Goal: Navigation & Orientation: Find specific page/section

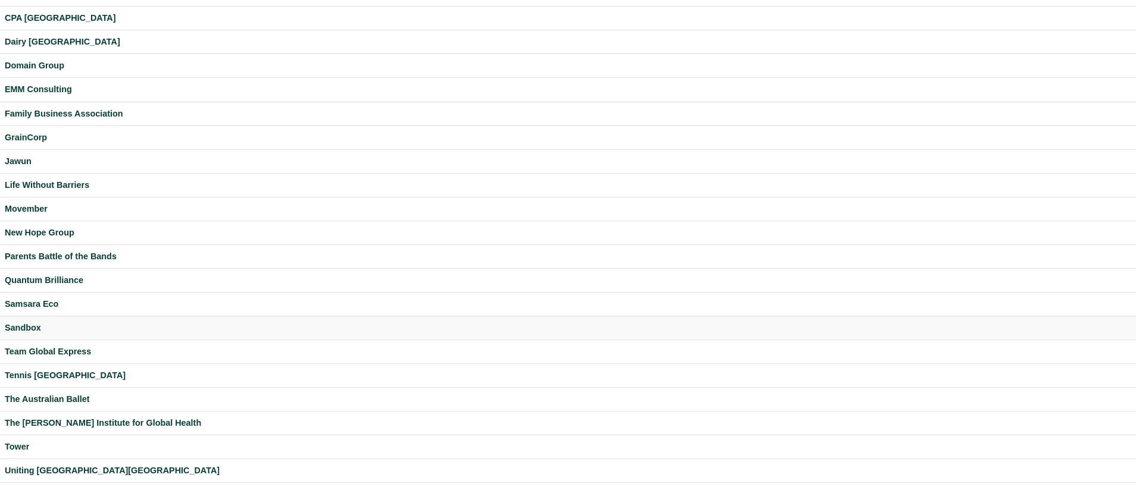
scroll to position [224, 0]
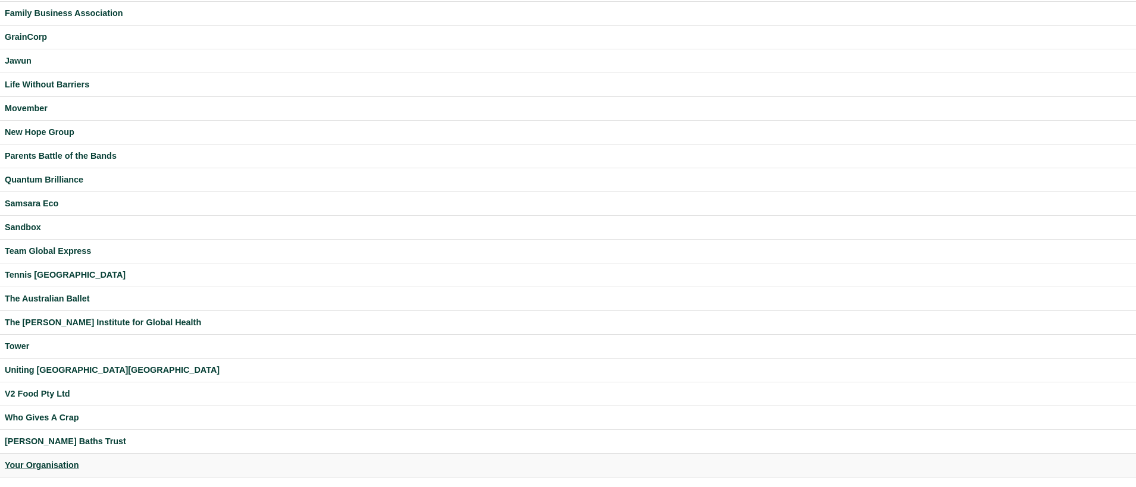
click at [64, 465] on div "Your Organisation" at bounding box center [568, 466] width 1126 height 14
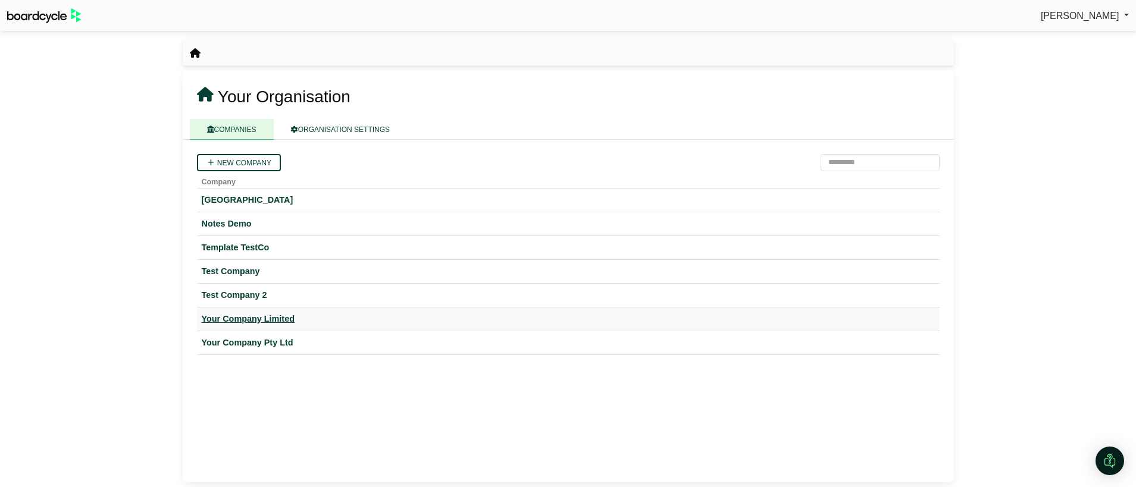
click at [267, 319] on div "Your Company Limited" at bounding box center [568, 319] width 733 height 14
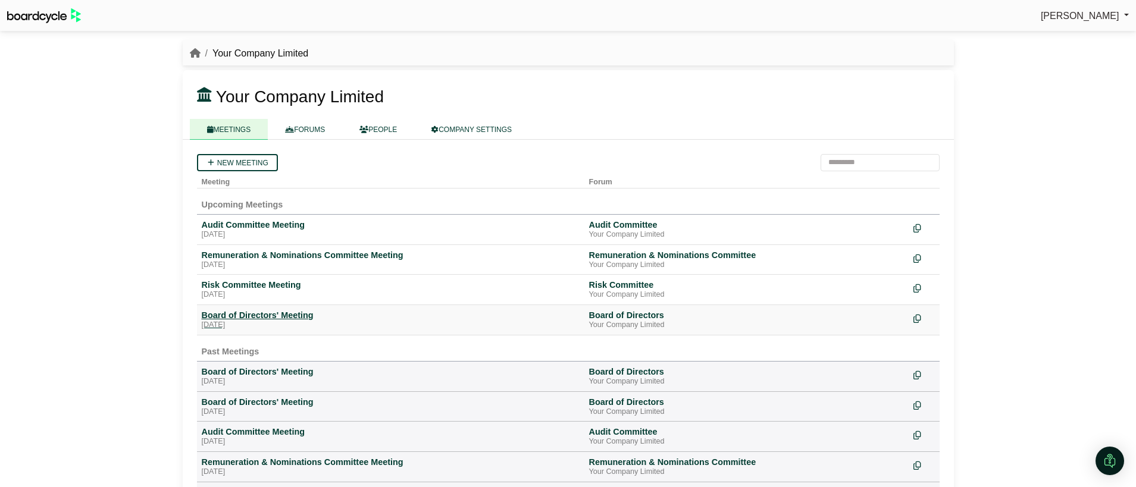
click at [272, 314] on div "Board of Directors' Meeting" at bounding box center [391, 315] width 378 height 11
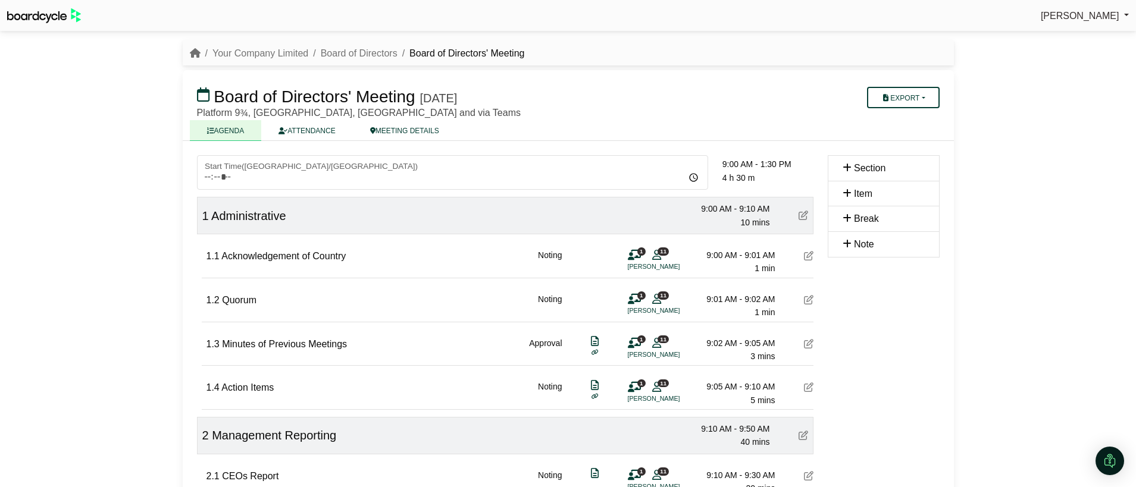
click at [802, 220] on icon at bounding box center [804, 216] width 10 height 10
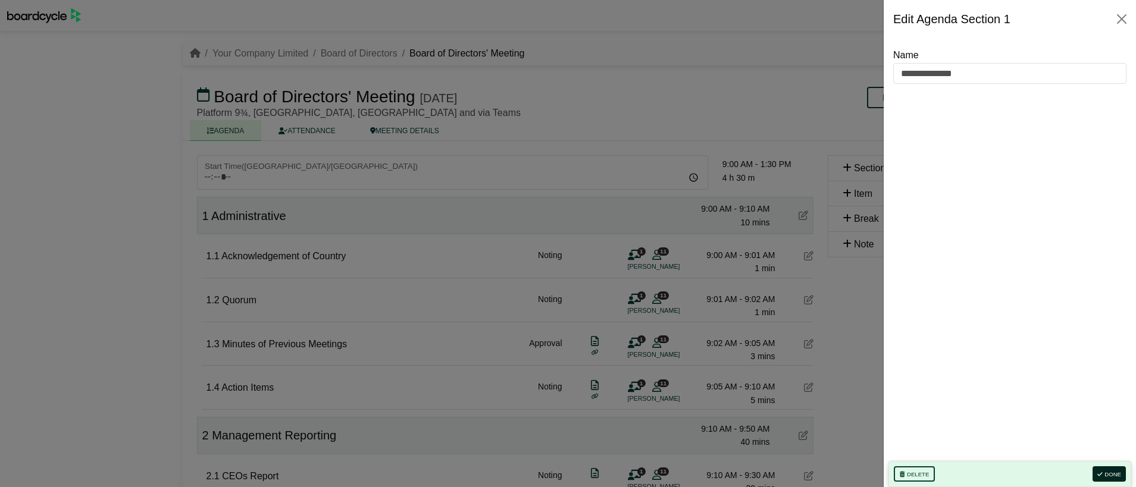
click at [1105, 475] on button "Done" at bounding box center [1109, 474] width 33 height 15
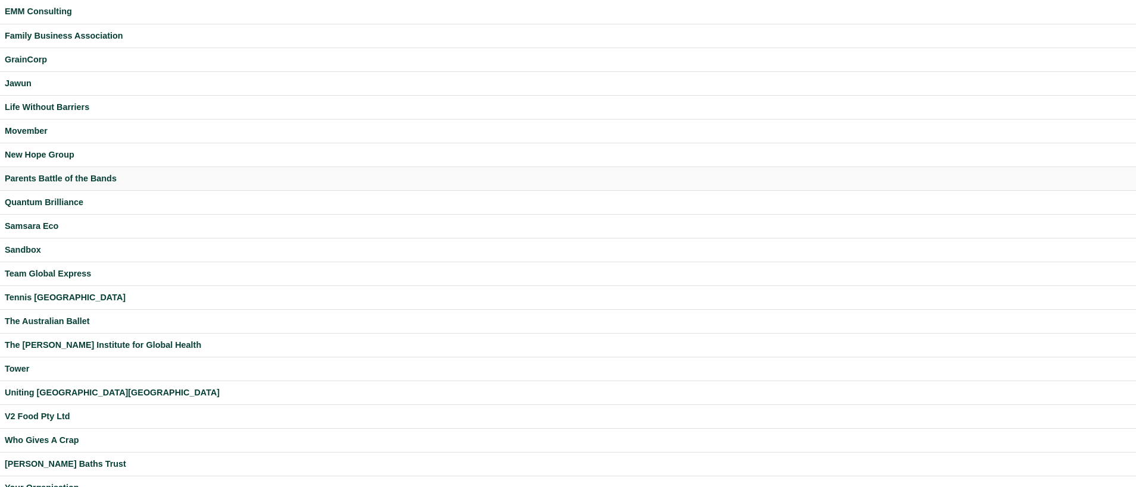
scroll to position [224, 0]
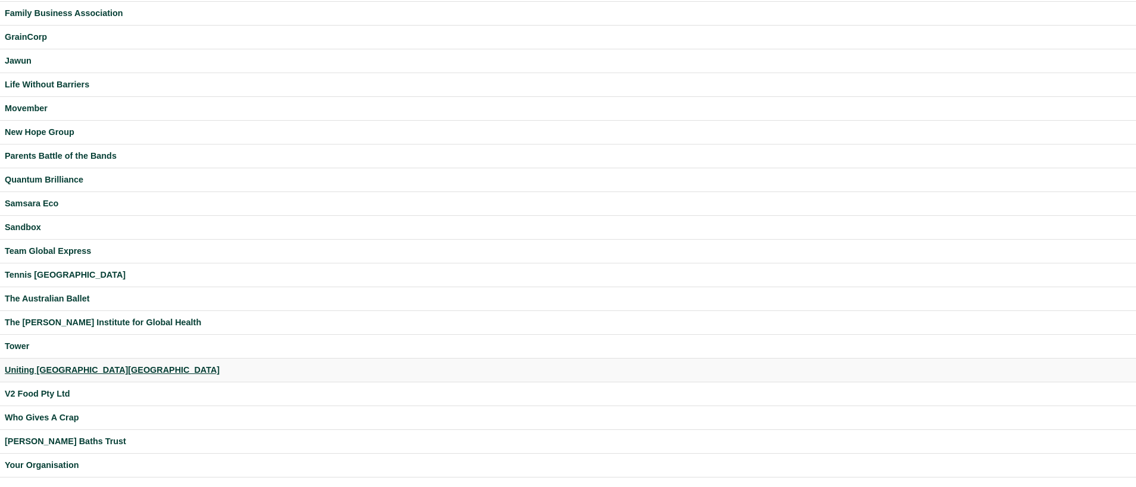
click at [48, 370] on div "Uniting [GEOGRAPHIC_DATA][GEOGRAPHIC_DATA]" at bounding box center [568, 371] width 1126 height 14
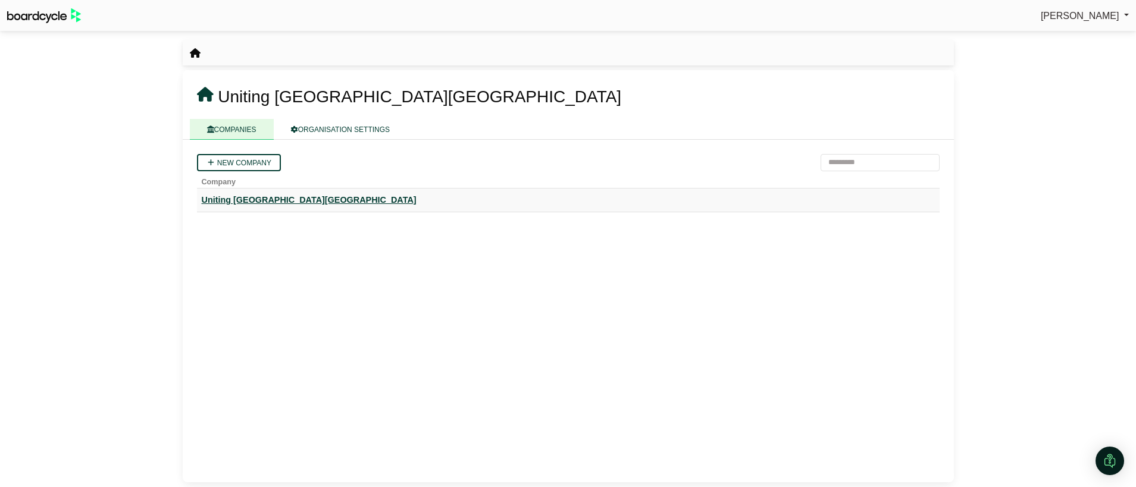
click at [244, 202] on div "Uniting [GEOGRAPHIC_DATA][GEOGRAPHIC_DATA]" at bounding box center [568, 200] width 733 height 14
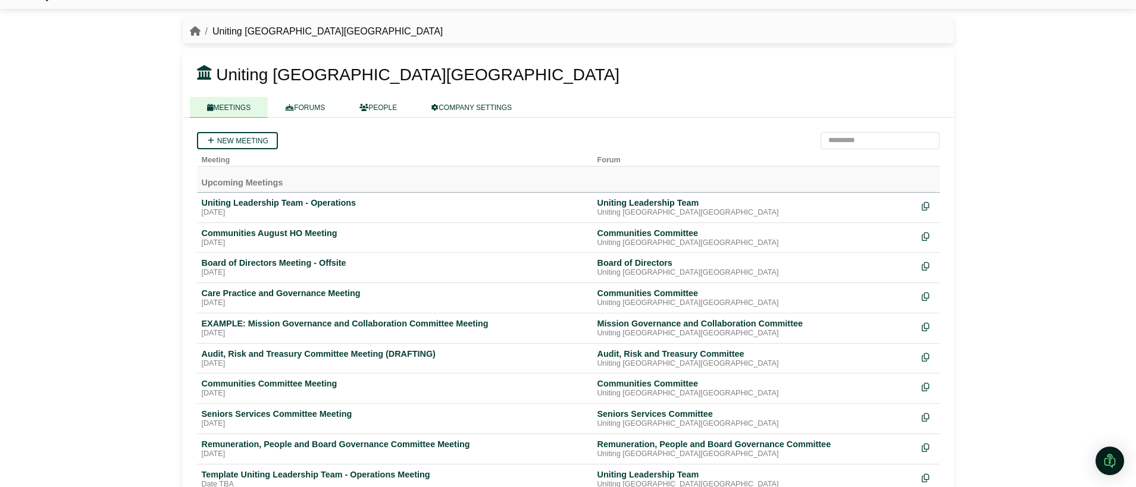
scroll to position [23, 0]
click at [244, 202] on div "Uniting Leadership Team - Operations" at bounding box center [395, 201] width 386 height 11
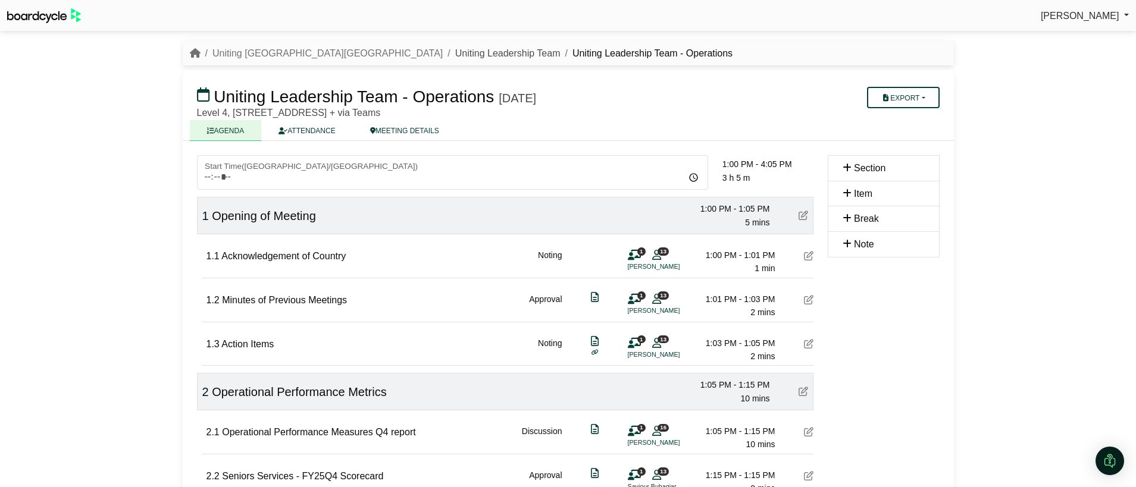
click at [455, 58] on link "Uniting Leadership Team" at bounding box center [507, 53] width 105 height 10
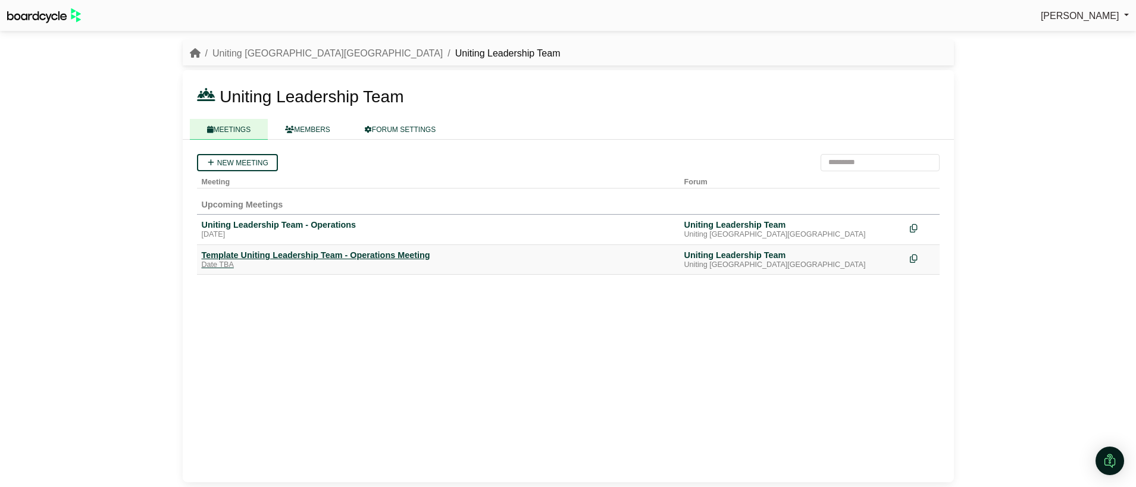
click at [274, 255] on div "Template Uniting Leadership Team - Operations Meeting" at bounding box center [438, 255] width 473 height 11
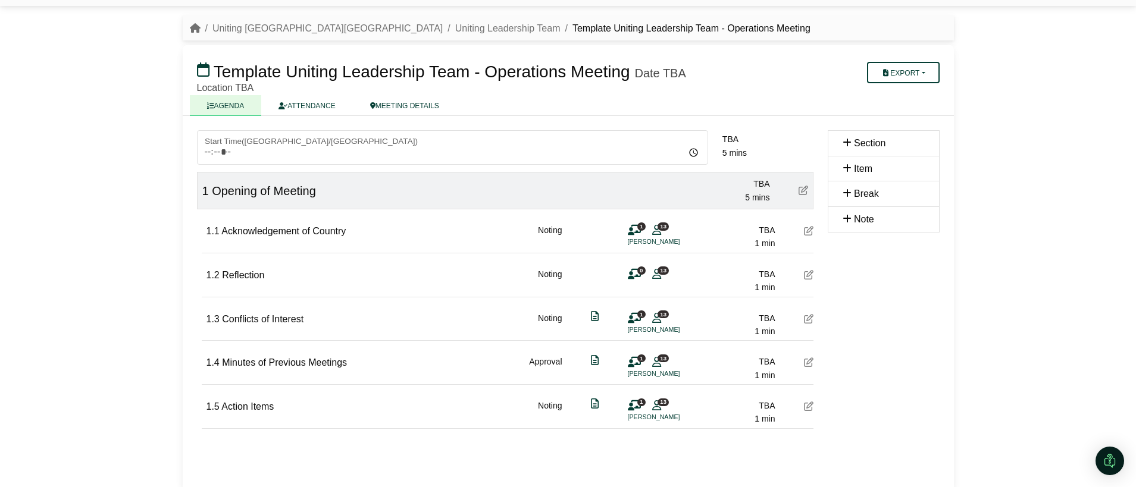
scroll to position [35, 0]
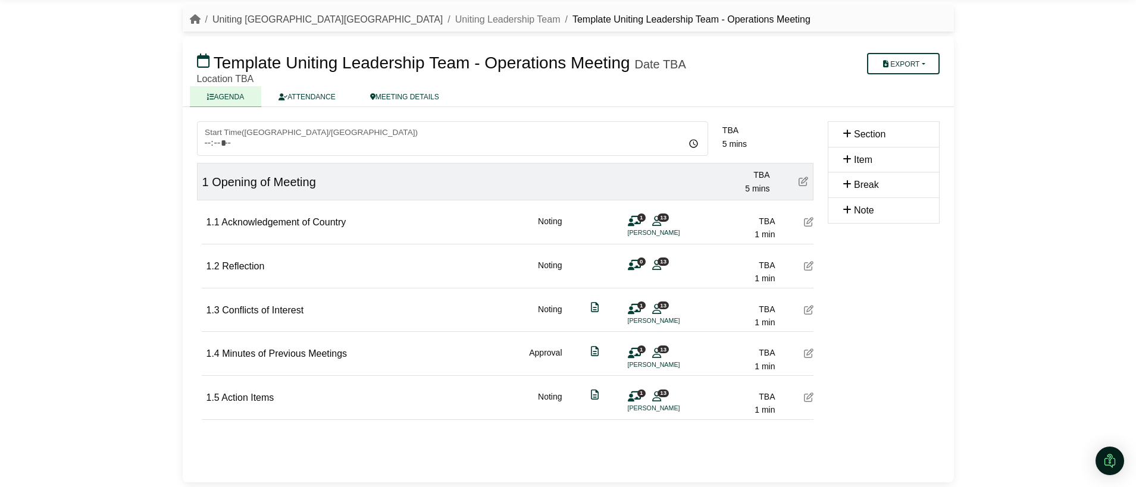
click at [255, 21] on link "Uniting [GEOGRAPHIC_DATA][GEOGRAPHIC_DATA]" at bounding box center [327, 19] width 230 height 10
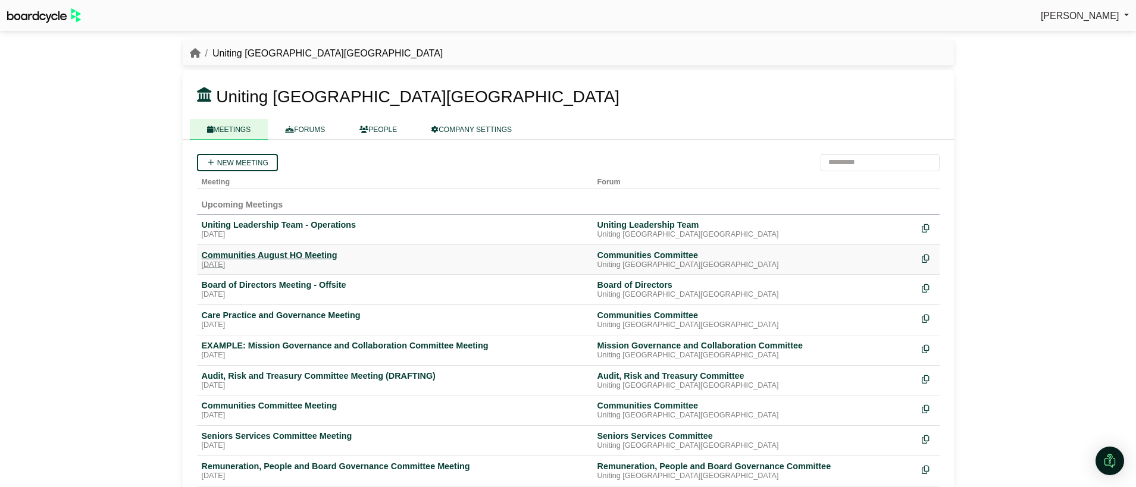
click at [262, 262] on div "[DATE]" at bounding box center [395, 266] width 386 height 10
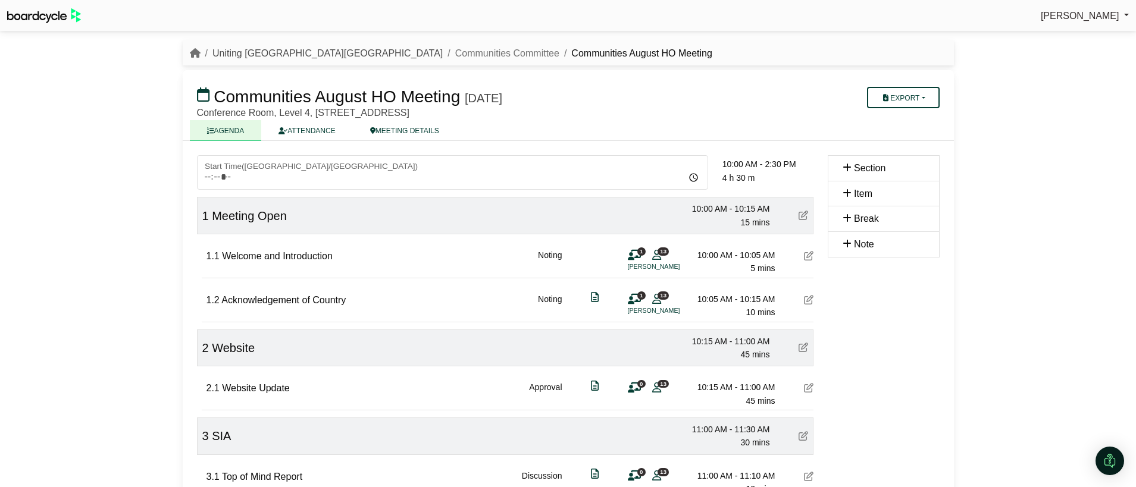
click at [252, 52] on link "Uniting [GEOGRAPHIC_DATA][GEOGRAPHIC_DATA]" at bounding box center [327, 53] width 230 height 10
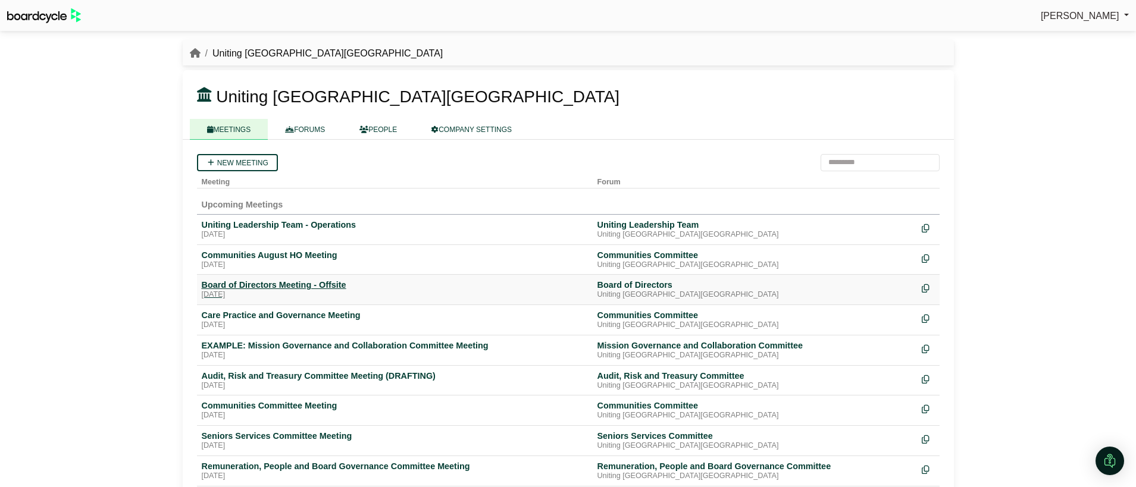
click at [266, 284] on div "Board of Directors Meeting - Offsite" at bounding box center [395, 285] width 386 height 11
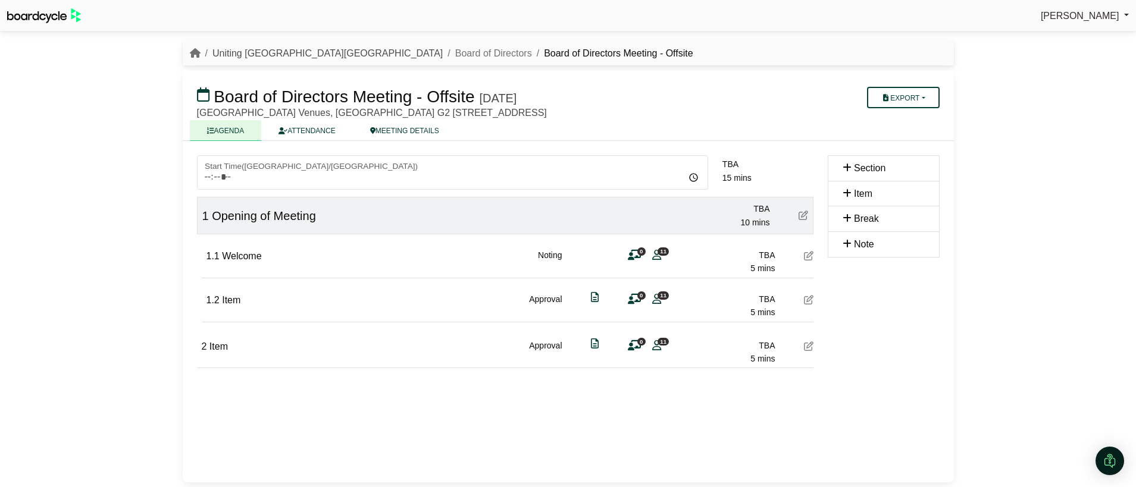
click at [257, 57] on link "Uniting [GEOGRAPHIC_DATA][GEOGRAPHIC_DATA]" at bounding box center [327, 53] width 230 height 10
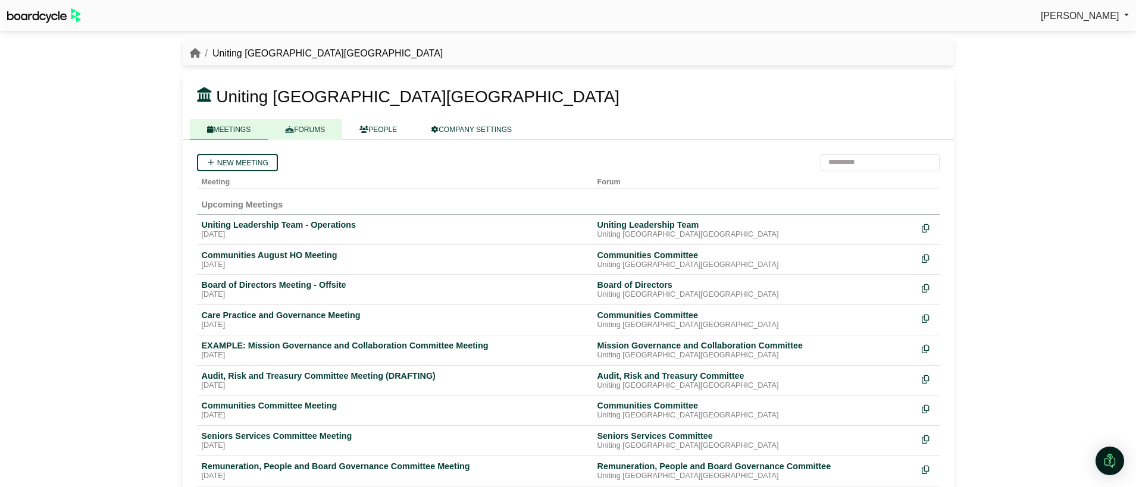
click at [327, 134] on link "FORUMS" at bounding box center [305, 129] width 74 height 21
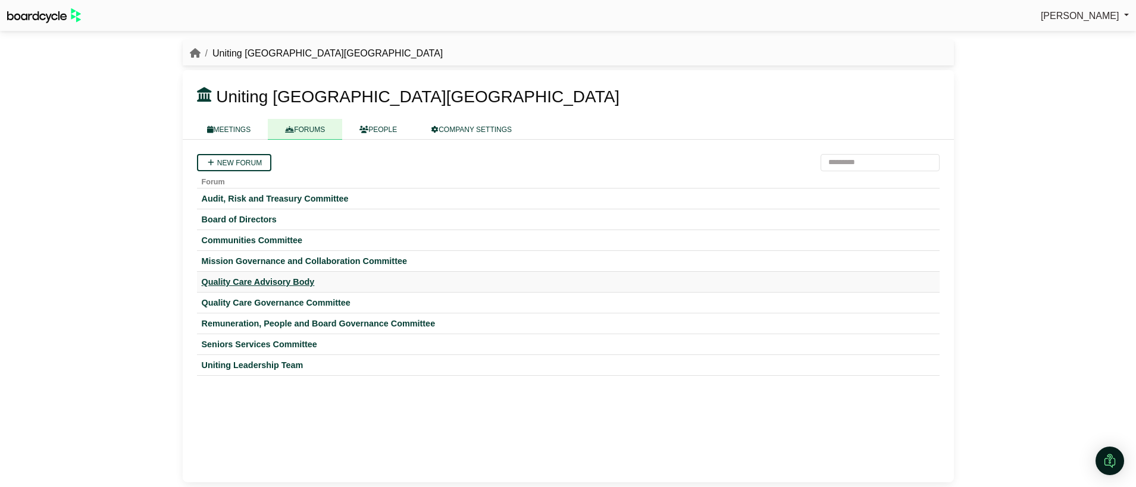
click at [264, 284] on div "Quality Care Advisory Body" at bounding box center [568, 282] width 733 height 11
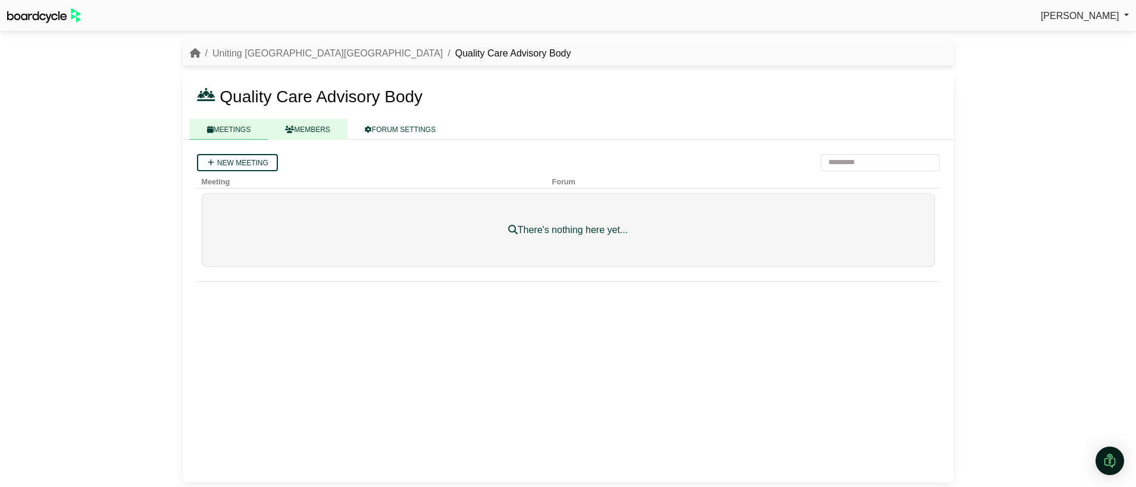
click at [314, 129] on link "MEMBERS" at bounding box center [308, 129] width 80 height 21
click at [403, 133] on link "FORUM SETTINGS" at bounding box center [400, 129] width 105 height 21
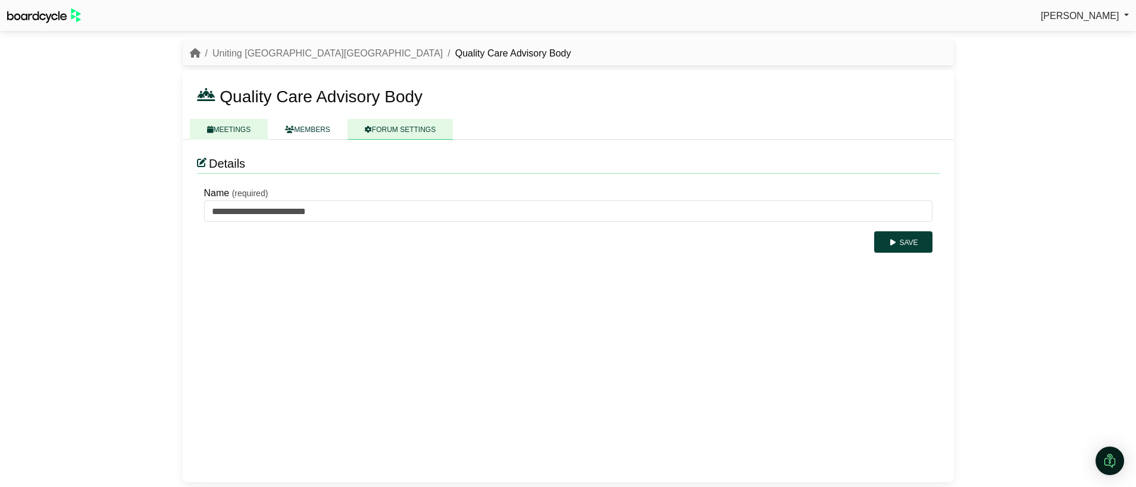
click at [218, 137] on link "MEETINGS" at bounding box center [229, 129] width 79 height 21
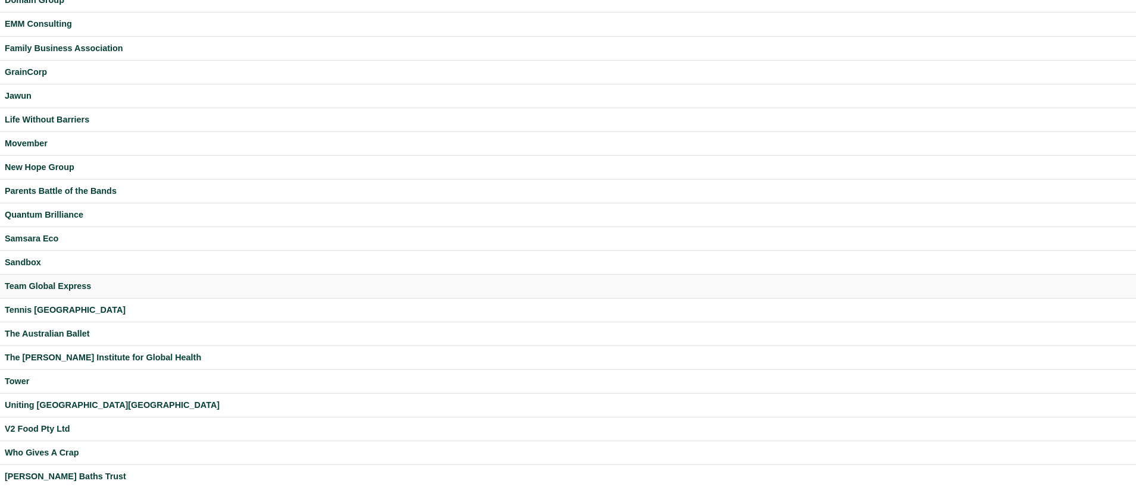
scroll to position [224, 0]
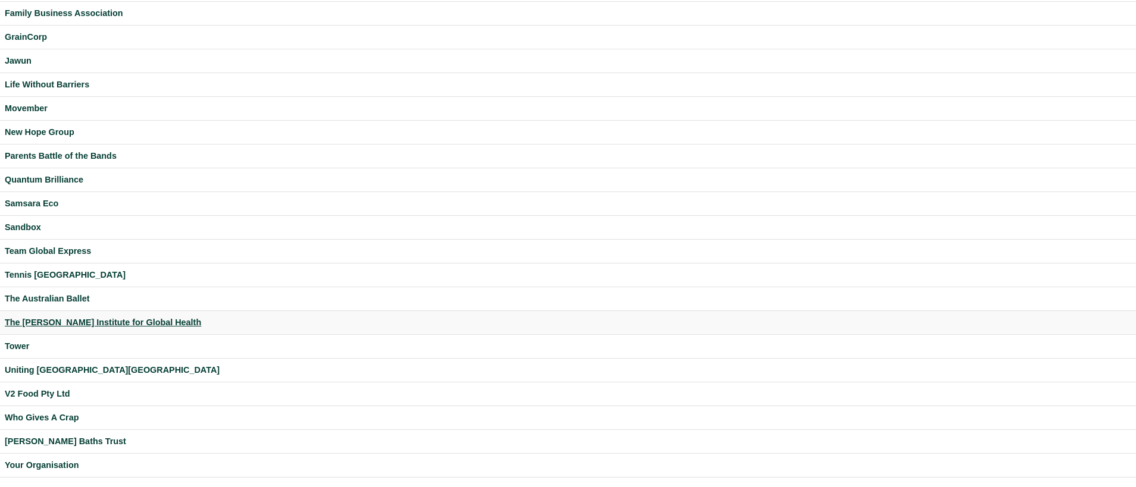
click at [70, 320] on div "The [PERSON_NAME] Institute for Global Health" at bounding box center [568, 323] width 1126 height 14
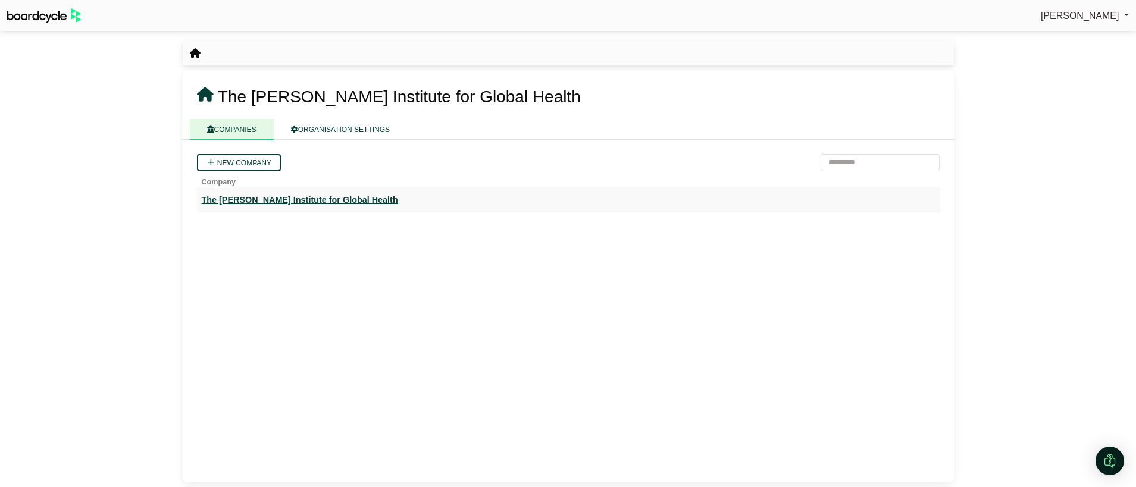
click at [236, 199] on div "The [PERSON_NAME] Institute for Global Health" at bounding box center [568, 200] width 733 height 14
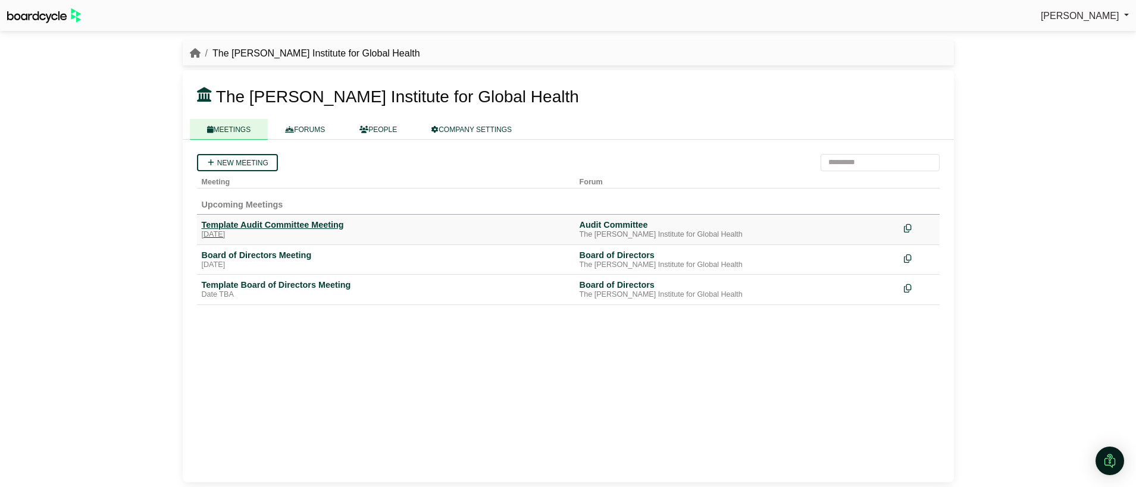
click at [265, 231] on div "[DATE]" at bounding box center [386, 235] width 368 height 10
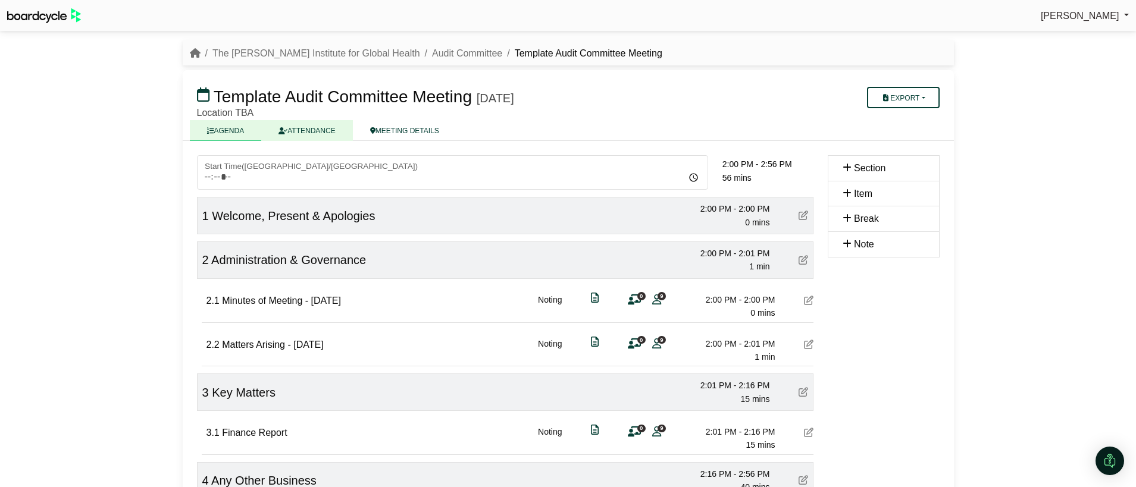
click at [312, 137] on link "ATTENDANCE" at bounding box center [306, 130] width 91 height 21
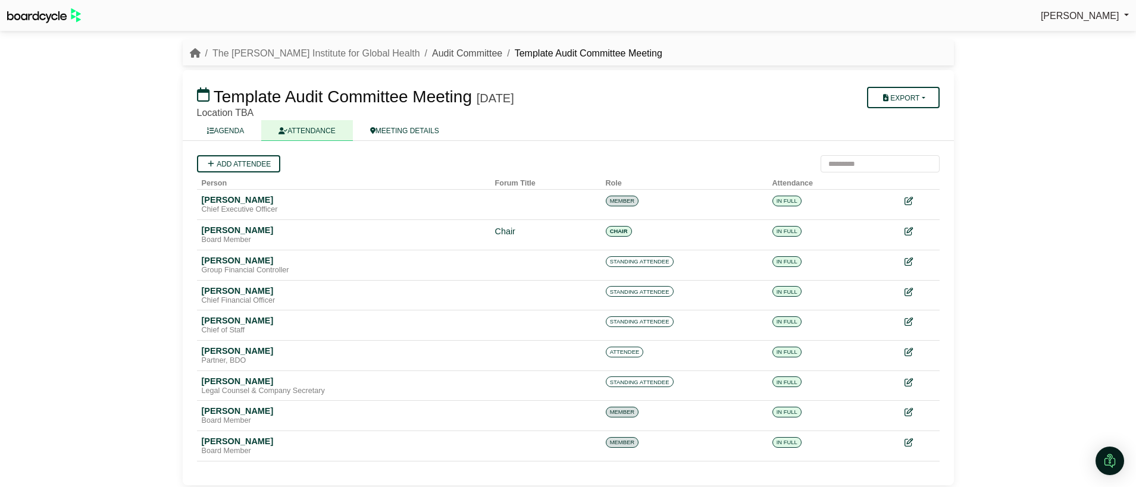
click at [432, 52] on link "Audit Committee" at bounding box center [467, 53] width 70 height 10
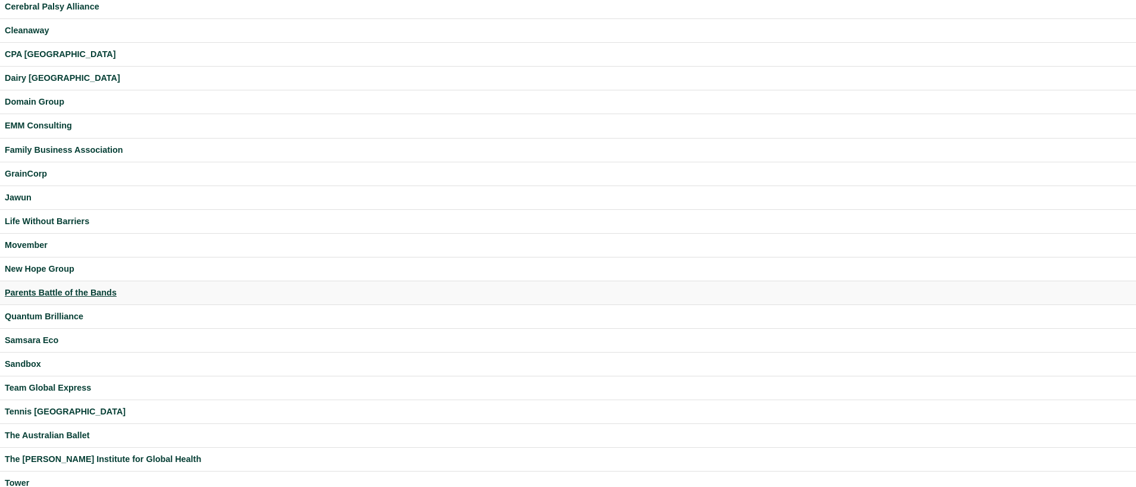
scroll to position [224, 0]
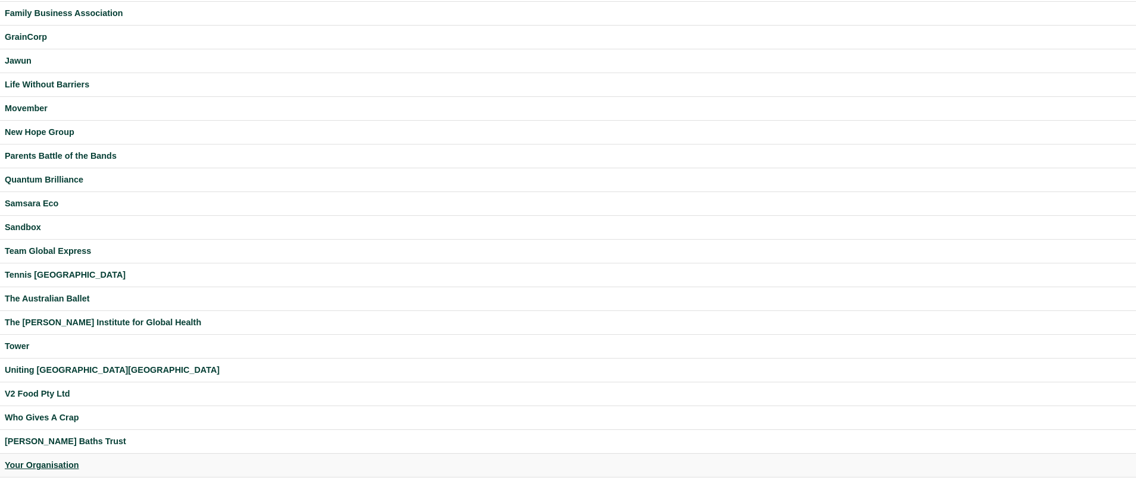
click at [65, 462] on div "Your Organisation" at bounding box center [568, 466] width 1126 height 14
